Goal: Information Seeking & Learning: Learn about a topic

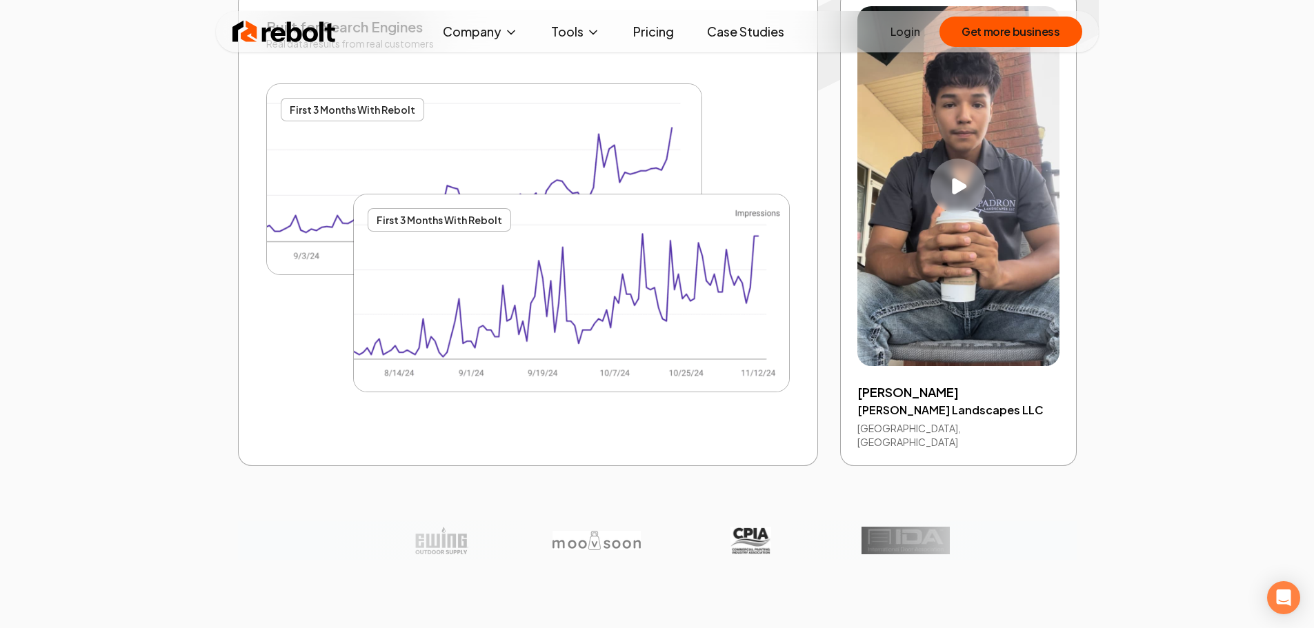
scroll to position [2828, 0]
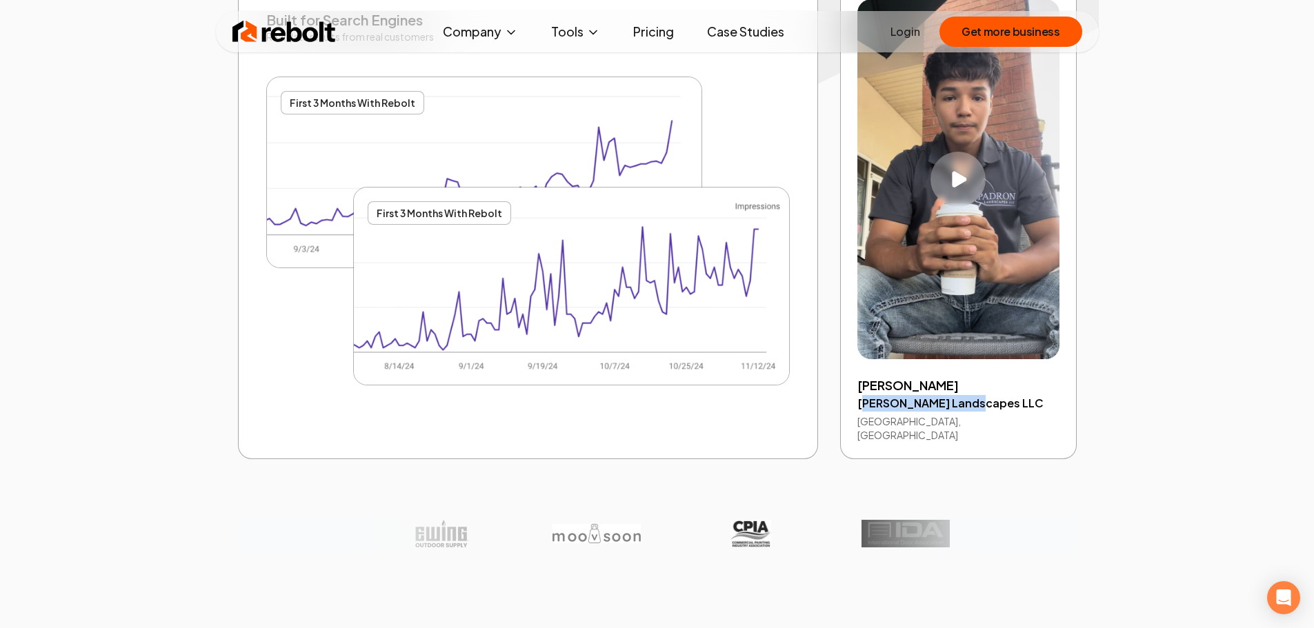
drag, startPoint x: 861, startPoint y: 403, endPoint x: 973, endPoint y: 403, distance: 111.7
click at [973, 403] on h4 "[PERSON_NAME] Landscapes LLC" at bounding box center [957, 403] width 201 height 17
click at [888, 397] on h4 "[PERSON_NAME] Landscapes LLC" at bounding box center [957, 403] width 201 height 17
drag, startPoint x: 857, startPoint y: 400, endPoint x: 993, endPoint y: 404, distance: 135.3
click at [993, 404] on h4 "[PERSON_NAME] Landscapes LLC" at bounding box center [957, 403] width 201 height 17
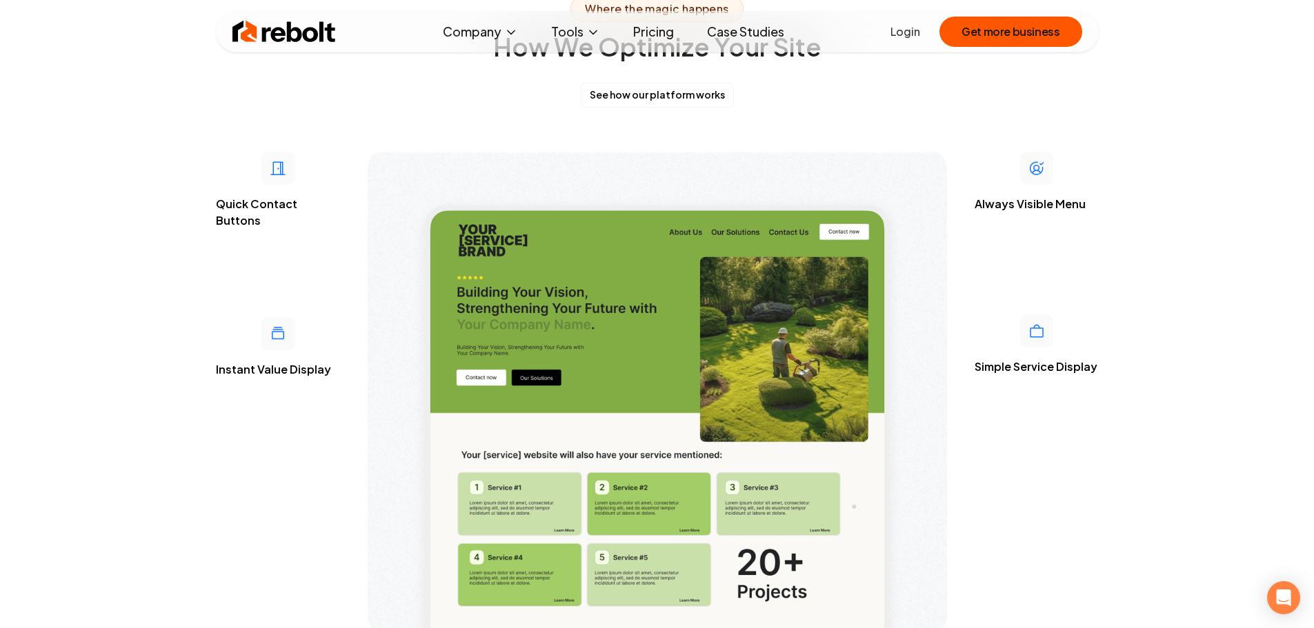
scroll to position [3587, 0]
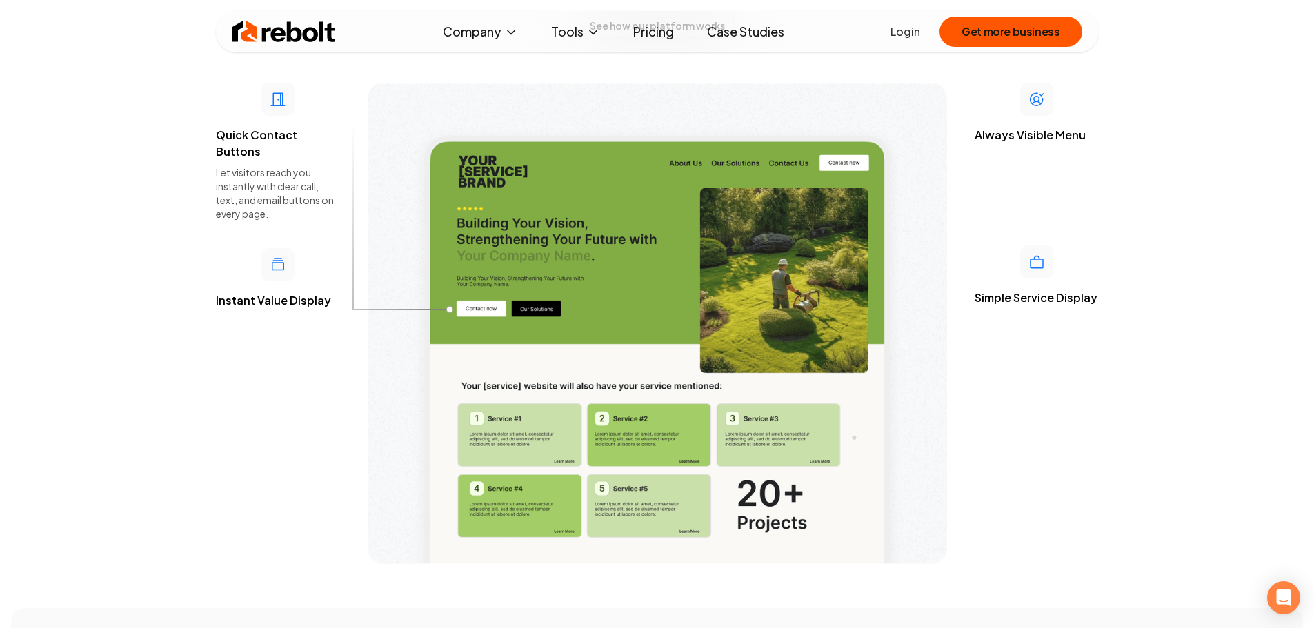
click at [273, 92] on icon at bounding box center [277, 99] width 14 height 14
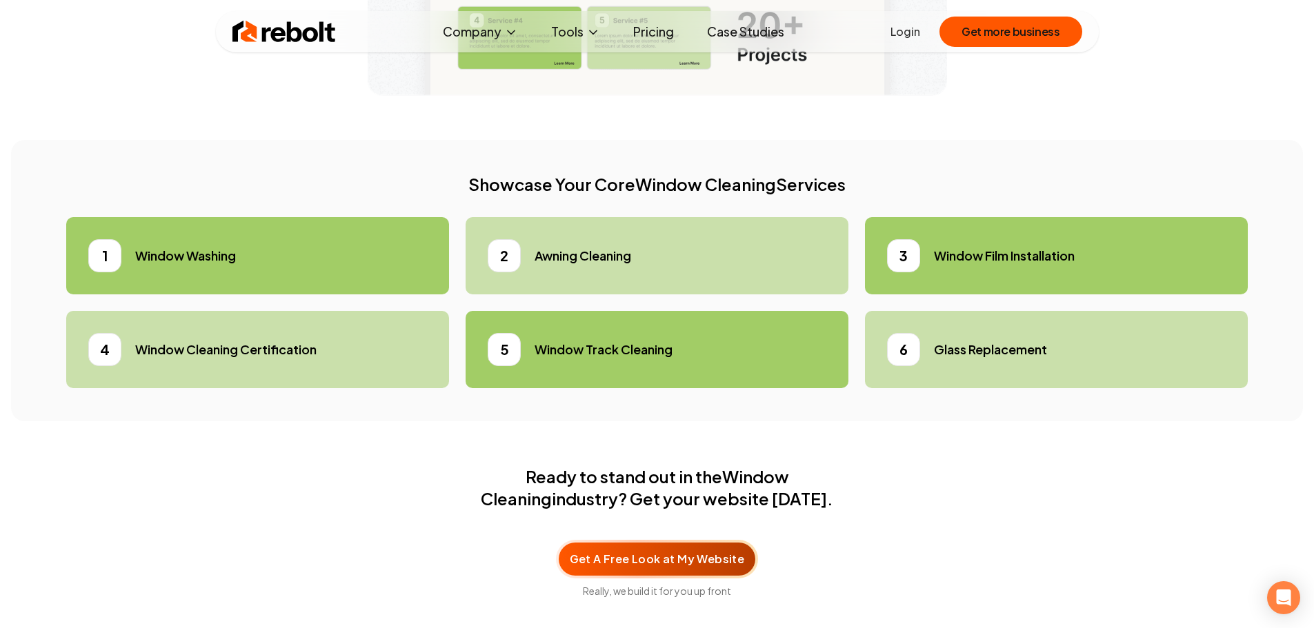
scroll to position [4070, 0]
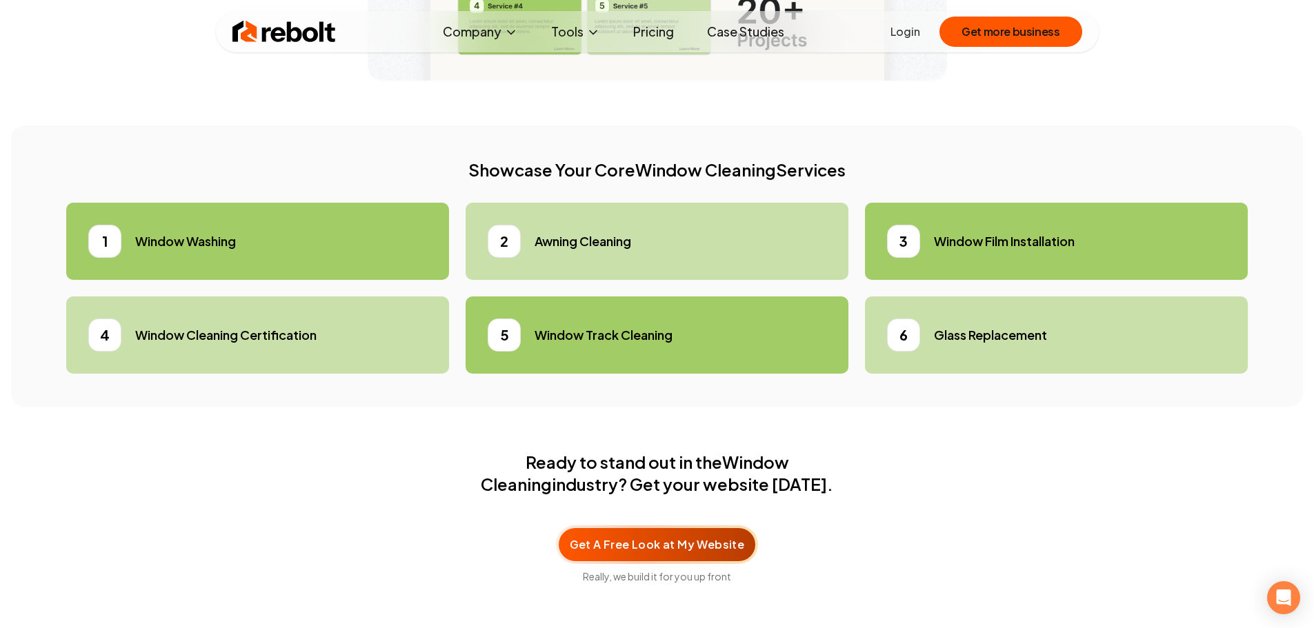
click at [497, 231] on div "2" at bounding box center [504, 241] width 33 height 33
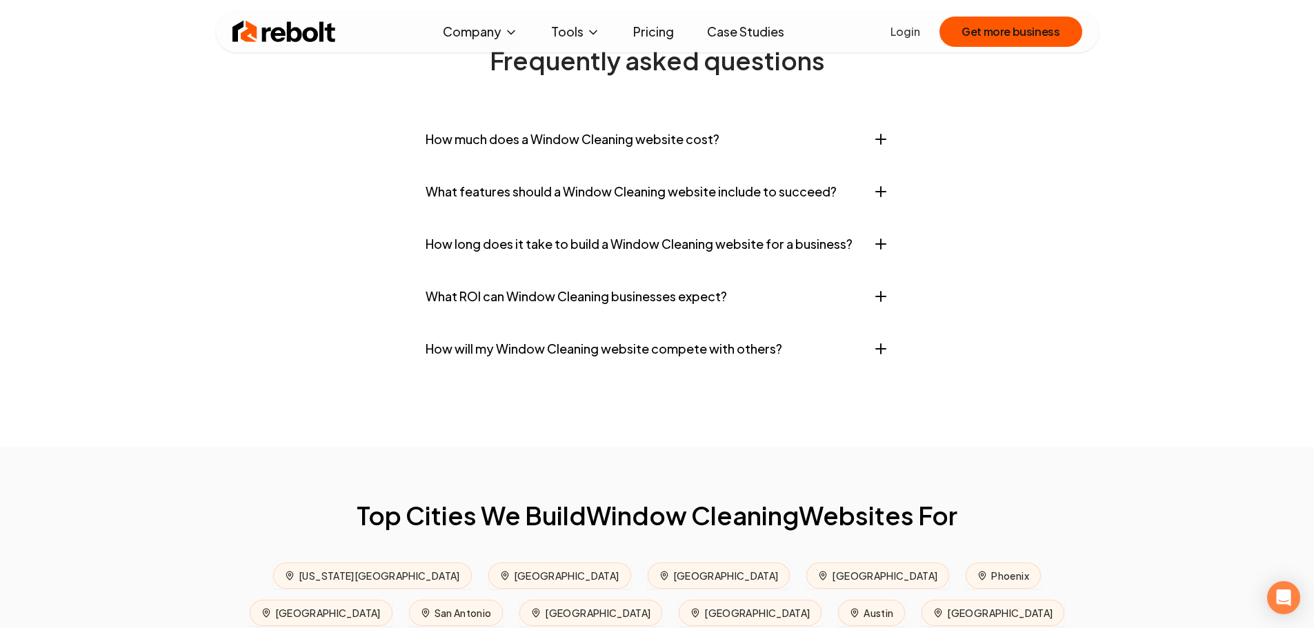
scroll to position [5725, 0]
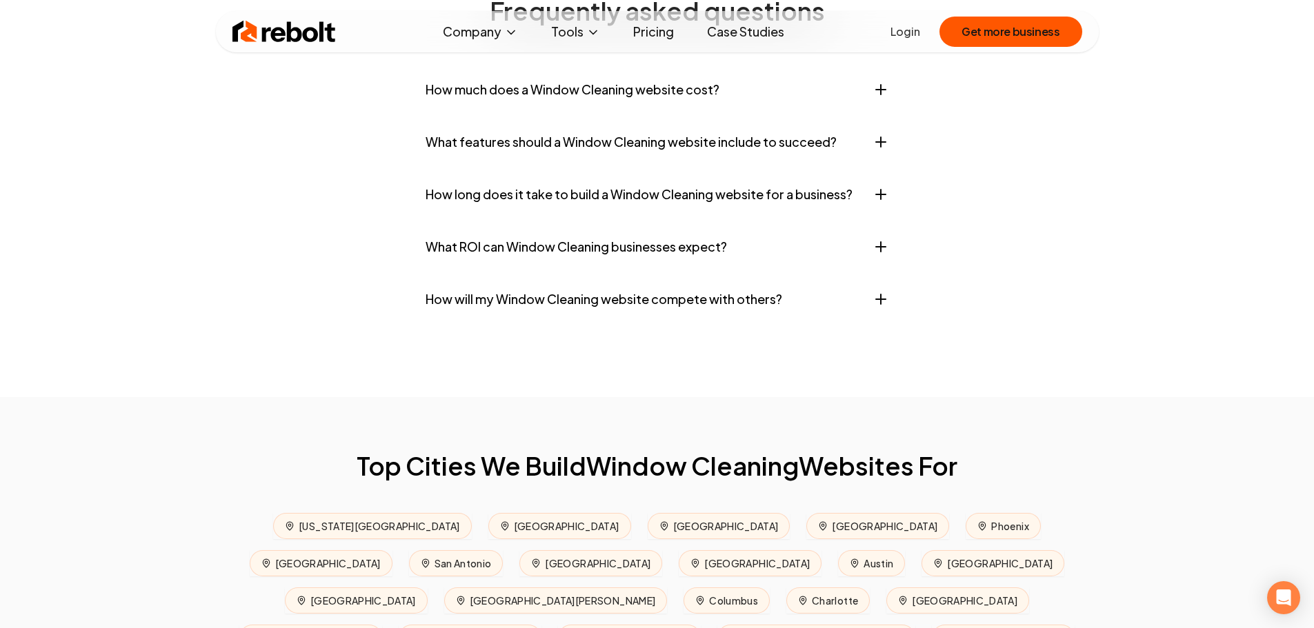
click at [756, 174] on button "How long does it take to build a Window Cleaning website for a business?" at bounding box center [658, 194] width 464 height 41
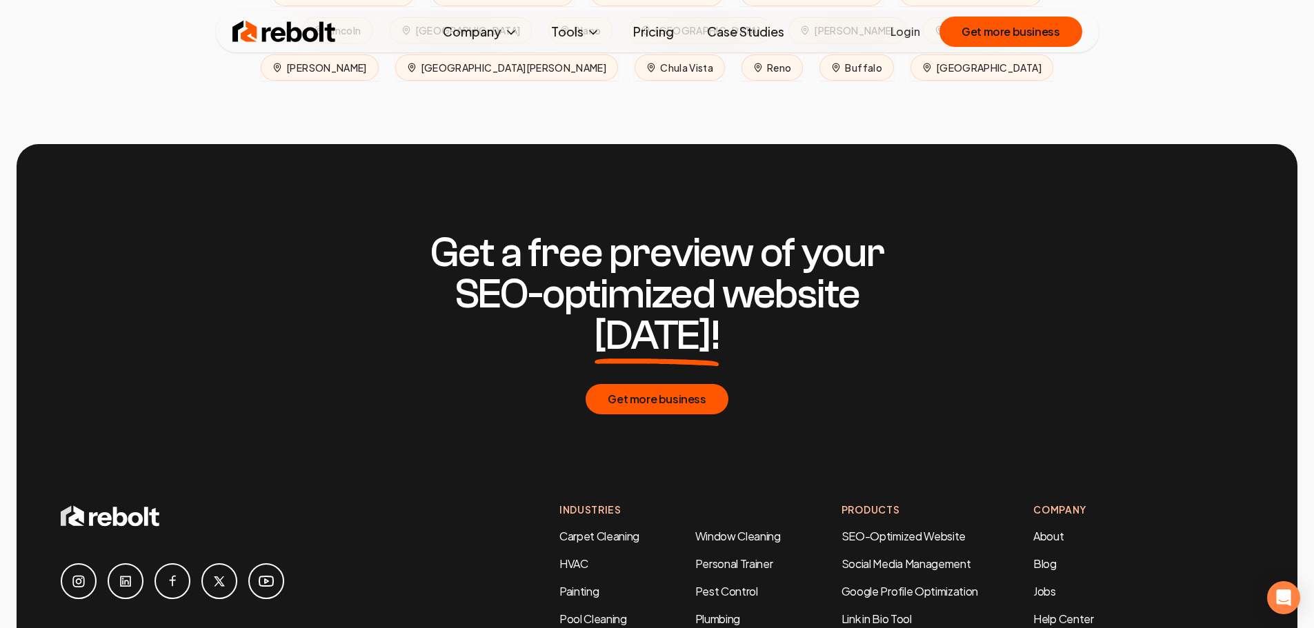
scroll to position [6829, 0]
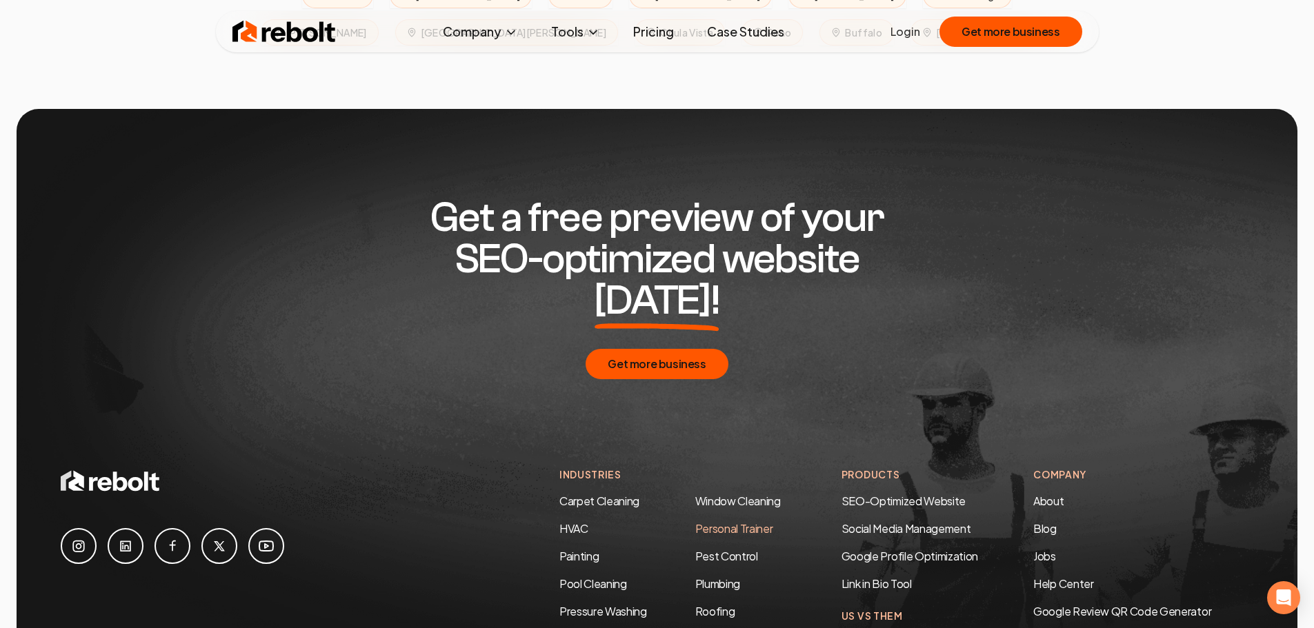
click at [728, 521] on link "Personal Trainer" at bounding box center [734, 528] width 78 height 14
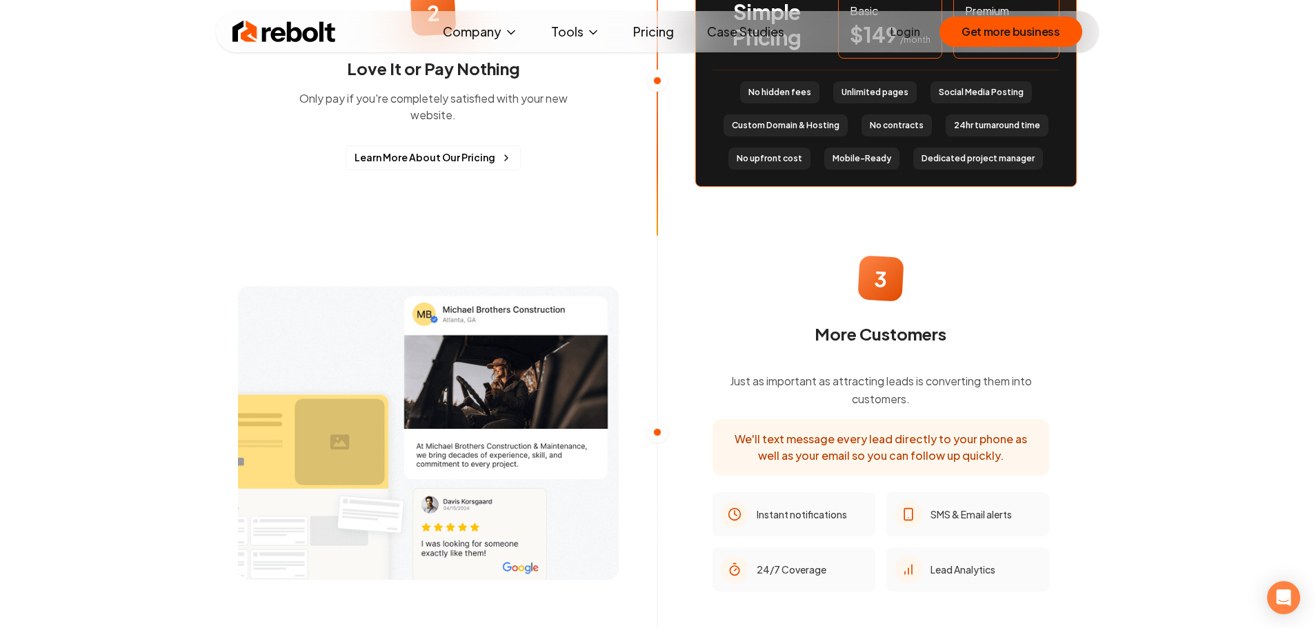
scroll to position [1449, 0]
